Goal: Information Seeking & Learning: Learn about a topic

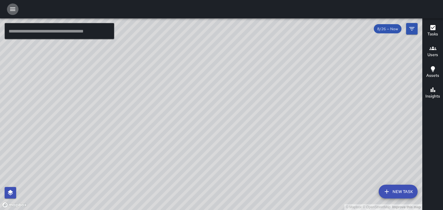
click at [10, 8] on icon "button" at bounding box center [12, 8] width 5 height 3
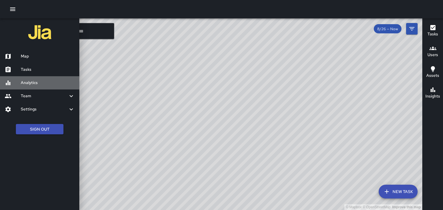
click at [26, 82] on h6 "Analytics" at bounding box center [48, 83] width 54 height 6
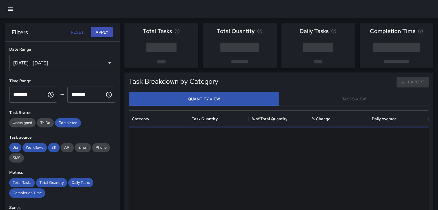
click at [77, 65] on div "[DATE] - [DATE]" at bounding box center [62, 63] width 106 height 16
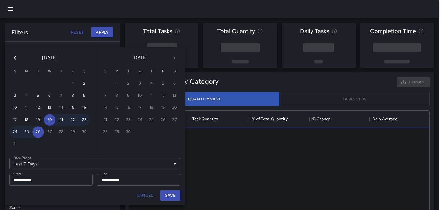
click at [16, 56] on icon "Previous month" at bounding box center [15, 57] width 7 height 7
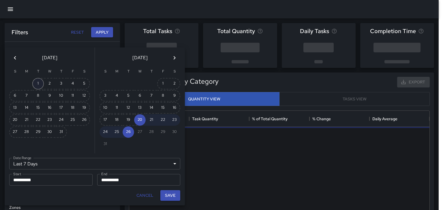
click at [37, 80] on button "1" at bounding box center [38, 84] width 12 height 12
type input "******"
type input "**********"
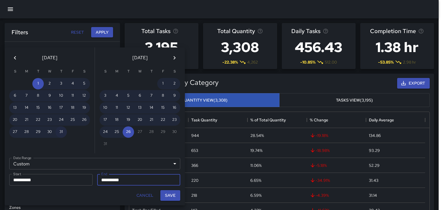
click at [61, 130] on button "31" at bounding box center [61, 133] width 12 height 12
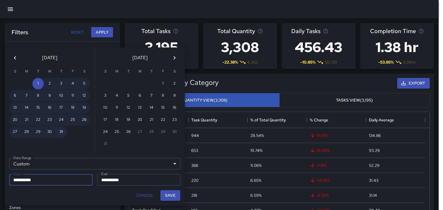
type input "**********"
click at [171, 195] on button "Save" at bounding box center [170, 196] width 20 height 11
type input "**********"
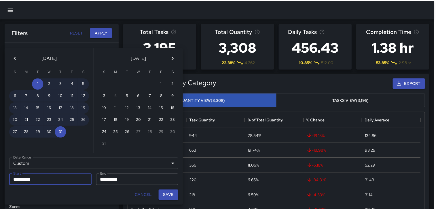
scroll to position [5, 5]
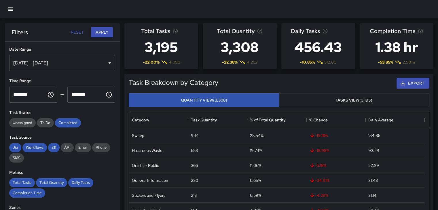
click at [106, 33] on button "Apply" at bounding box center [102, 32] width 22 height 11
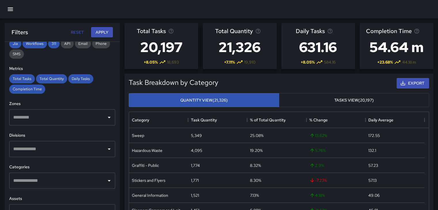
scroll to position [115, 0]
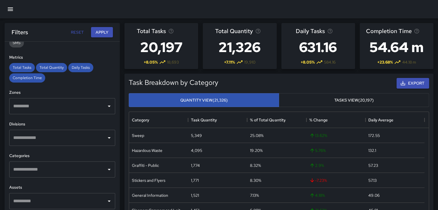
click at [8, 9] on icon "button" at bounding box center [10, 9] width 7 height 7
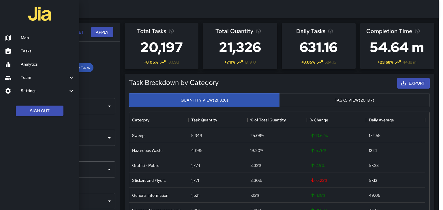
click at [119, 73] on div at bounding box center [221, 105] width 443 height 210
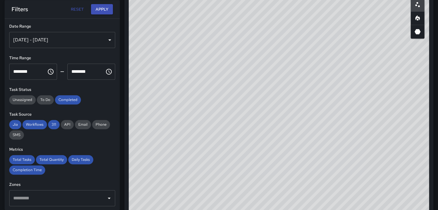
scroll to position [337, 0]
click at [418, 19] on icon "Heatmap" at bounding box center [418, 19] width 7 height 7
drag, startPoint x: 336, startPoint y: 125, endPoint x: 345, endPoint y: 127, distance: 8.6
click at [345, 127] on div "© Mapbox © OpenStreetMap Improve this map" at bounding box center [279, 109] width 301 height 231
drag, startPoint x: 302, startPoint y: 111, endPoint x: 259, endPoint y: 95, distance: 45.8
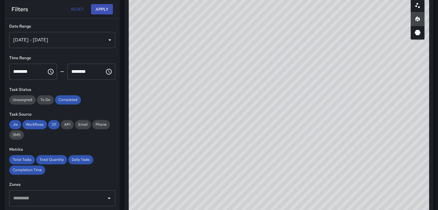
click at [258, 96] on div "© Mapbox © OpenStreetMap Improve this map" at bounding box center [279, 109] width 301 height 231
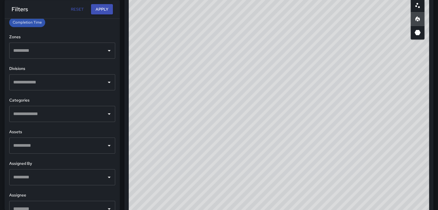
scroll to position [159, 0]
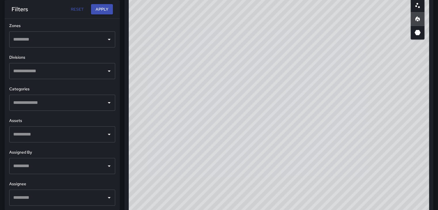
click at [106, 102] on icon "Open" at bounding box center [109, 102] width 7 height 7
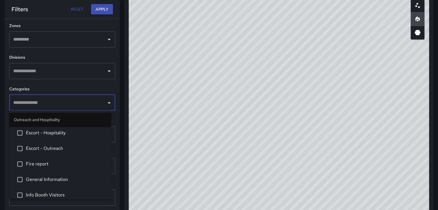
scroll to position [404, 0]
click at [61, 191] on span "Info Booth Visitors" at bounding box center [66, 194] width 80 height 7
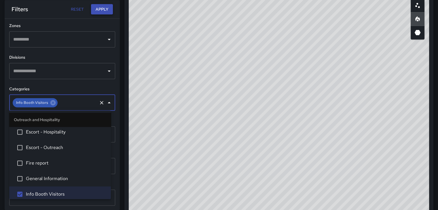
click at [108, 10] on button "Apply" at bounding box center [102, 9] width 22 height 11
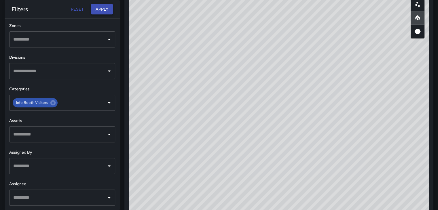
click at [107, 10] on button "Apply" at bounding box center [102, 9] width 22 height 11
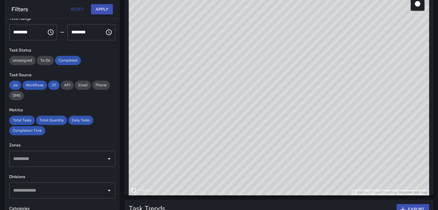
scroll to position [58, 0]
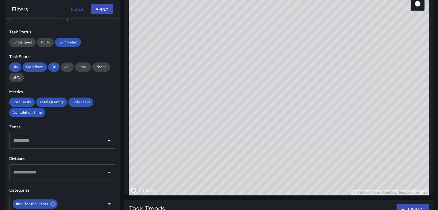
click at [331, 35] on div "© Mapbox © OpenStreetMap Improve this map" at bounding box center [279, 80] width 301 height 231
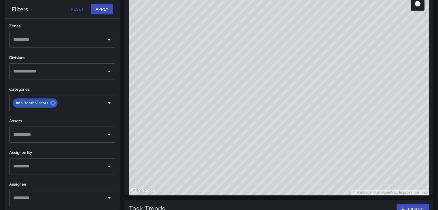
scroll to position [159, 0]
click at [107, 165] on icon "Open" at bounding box center [109, 166] width 7 height 7
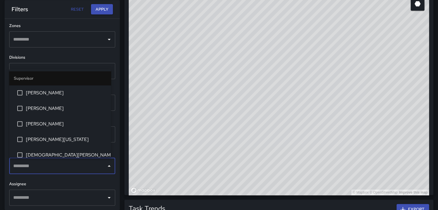
click at [129, 13] on div "© Mapbox © OpenStreetMap Improve this map" at bounding box center [279, 78] width 305 height 231
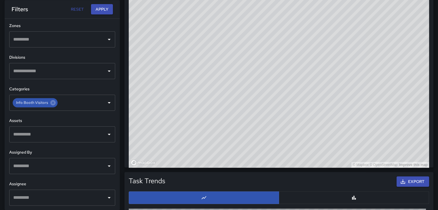
scroll to position [394, 0]
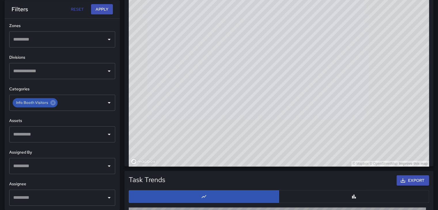
click at [253, 38] on div "© Mapbox © OpenStreetMap Improve this map" at bounding box center [279, 51] width 301 height 231
click at [254, 41] on div "© Mapbox © OpenStreetMap Improve this map" at bounding box center [279, 51] width 301 height 231
drag, startPoint x: 236, startPoint y: 137, endPoint x: 234, endPoint y: 151, distance: 14.0
click at [235, 141] on div "© Mapbox © OpenStreetMap Improve this map" at bounding box center [279, 51] width 301 height 231
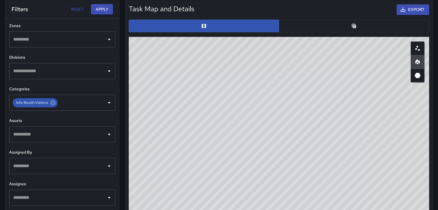
scroll to position [261, 0]
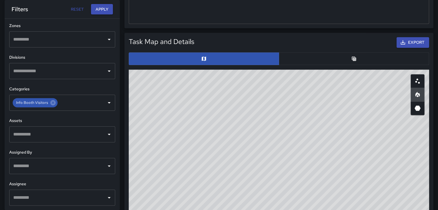
click at [345, 62] on button "button" at bounding box center [354, 58] width 150 height 13
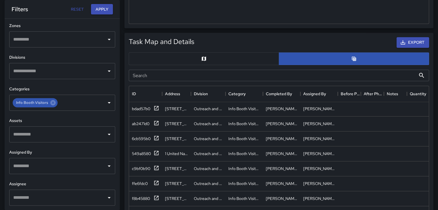
scroll to position [0, 0]
click at [205, 56] on icon "Map" at bounding box center [204, 59] width 6 height 6
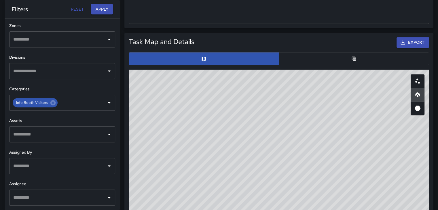
drag, startPoint x: 255, startPoint y: 143, endPoint x: 261, endPoint y: 121, distance: 22.8
click at [261, 121] on div "© Mapbox © OpenStreetMap Improve this map" at bounding box center [279, 185] width 301 height 231
drag, startPoint x: 224, startPoint y: 129, endPoint x: 338, endPoint y: 160, distance: 118.4
click at [319, 176] on div "© Mapbox © OpenStreetMap Improve this map" at bounding box center [279, 185] width 301 height 231
click at [367, 145] on div "© Mapbox © OpenStreetMap Improve this map" at bounding box center [279, 185] width 301 height 231
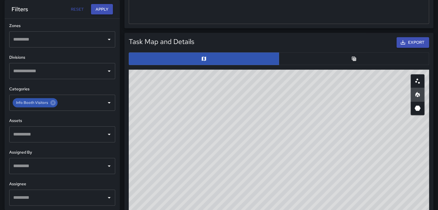
drag, startPoint x: 341, startPoint y: 162, endPoint x: 222, endPoint y: 113, distance: 129.4
click at [220, 114] on div "© Mapbox © OpenStreetMap Improve this map" at bounding box center [279, 185] width 301 height 231
